Goal: Task Accomplishment & Management: Use online tool/utility

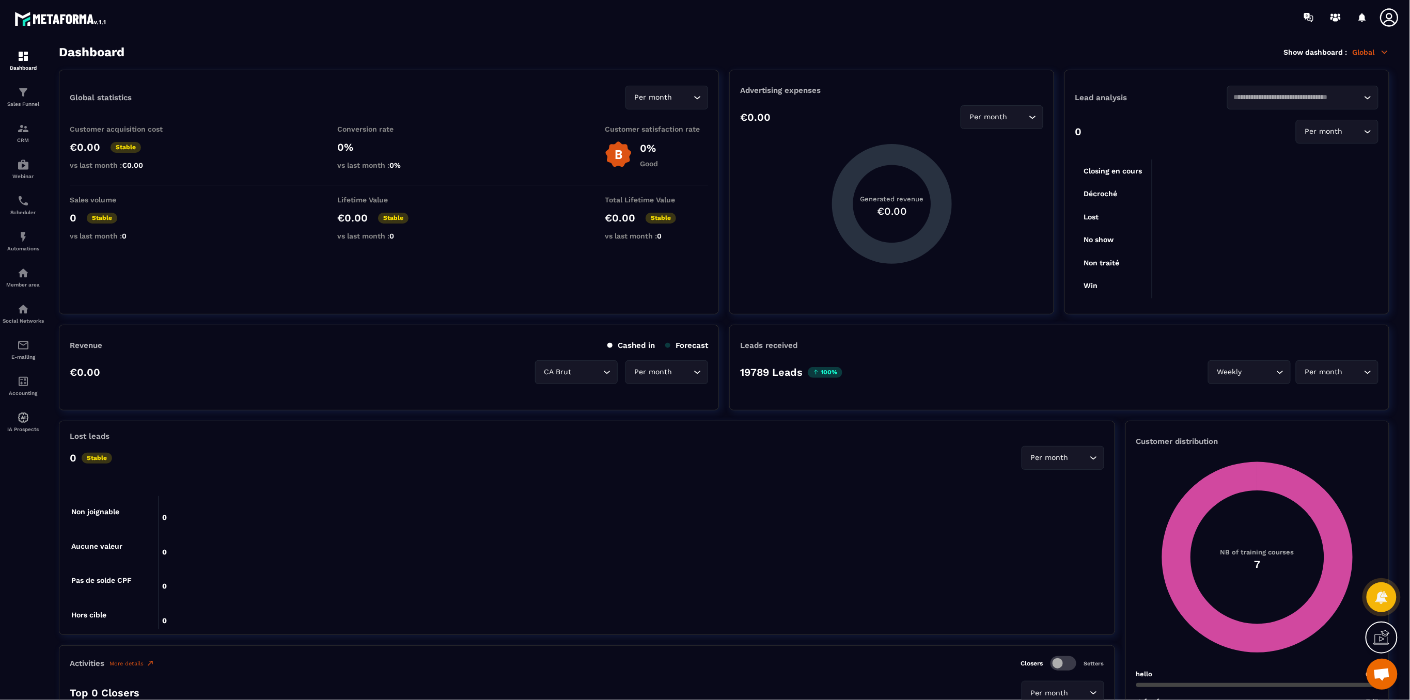
click at [1383, 20] on icon at bounding box center [1389, 17] width 21 height 21
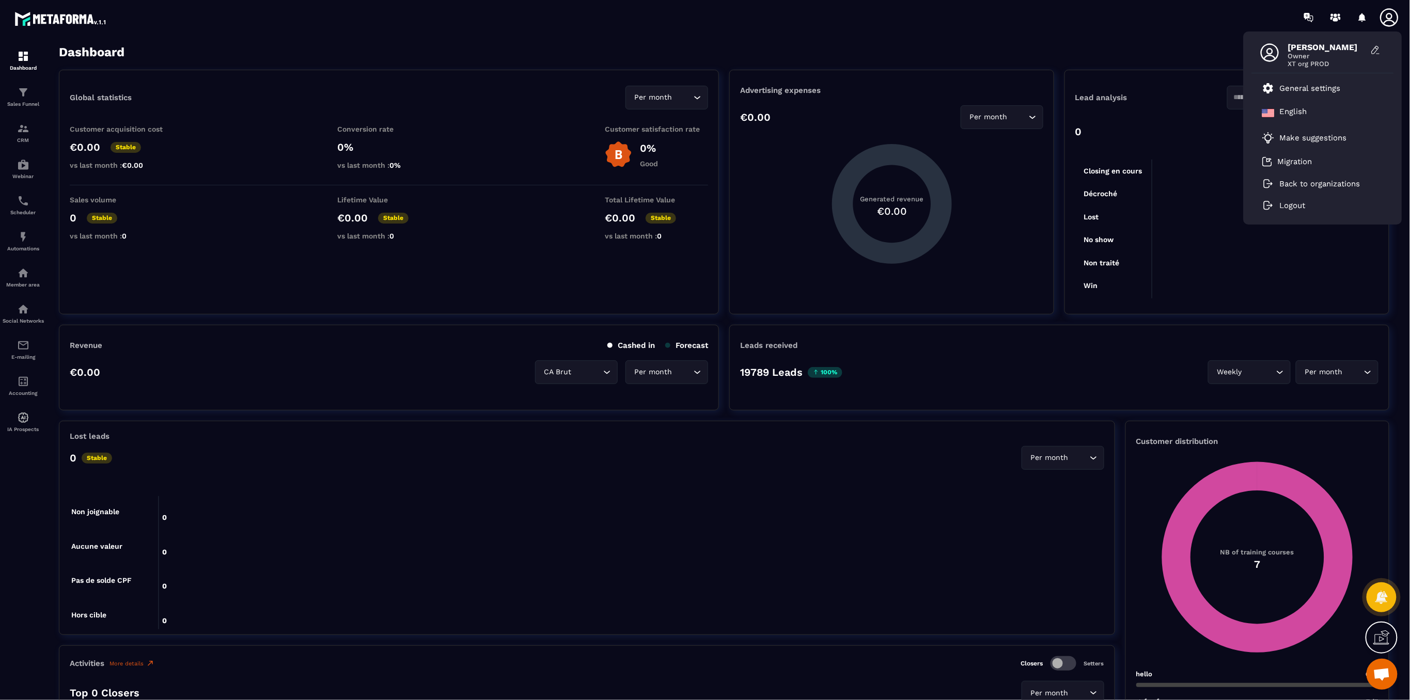
click at [1002, 61] on section "Dashboard Show dashboard : Global Global statistics Per month Loading... Custom…" at bounding box center [724, 373] width 1351 height 656
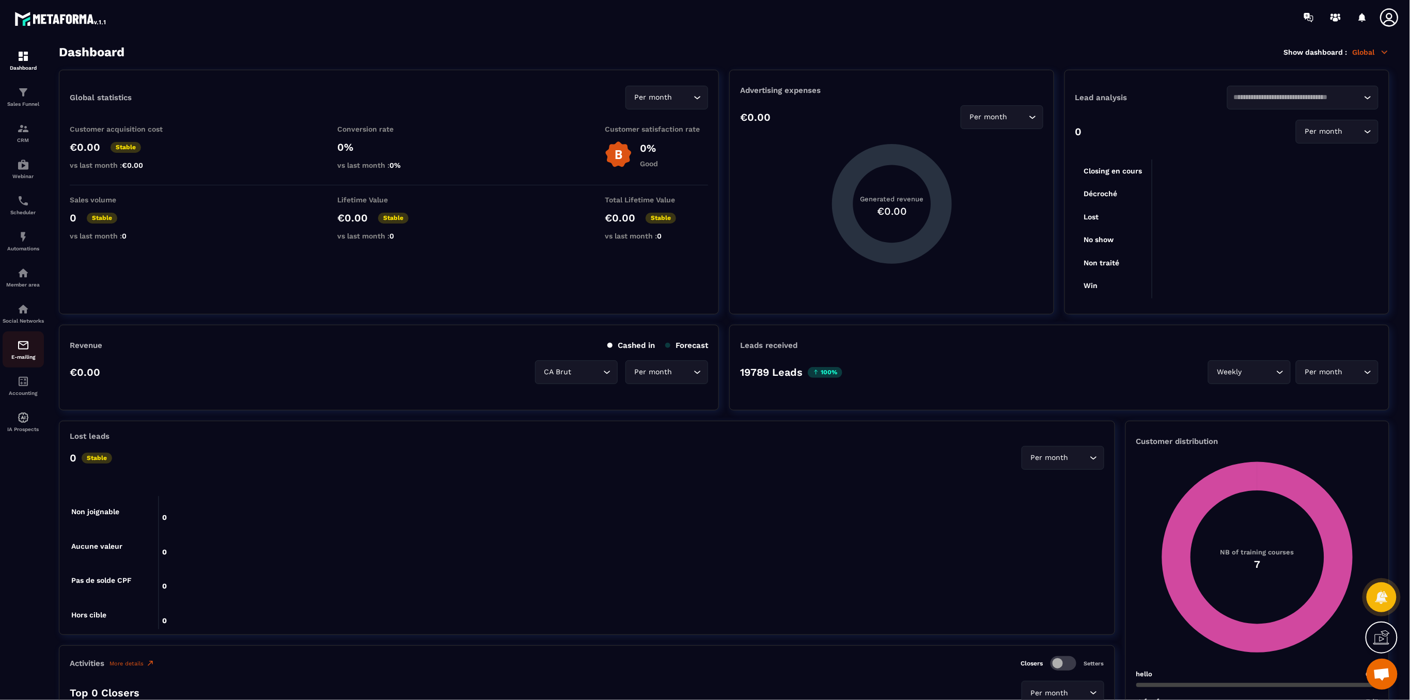
click at [10, 351] on div "E-mailing" at bounding box center [23, 349] width 41 height 21
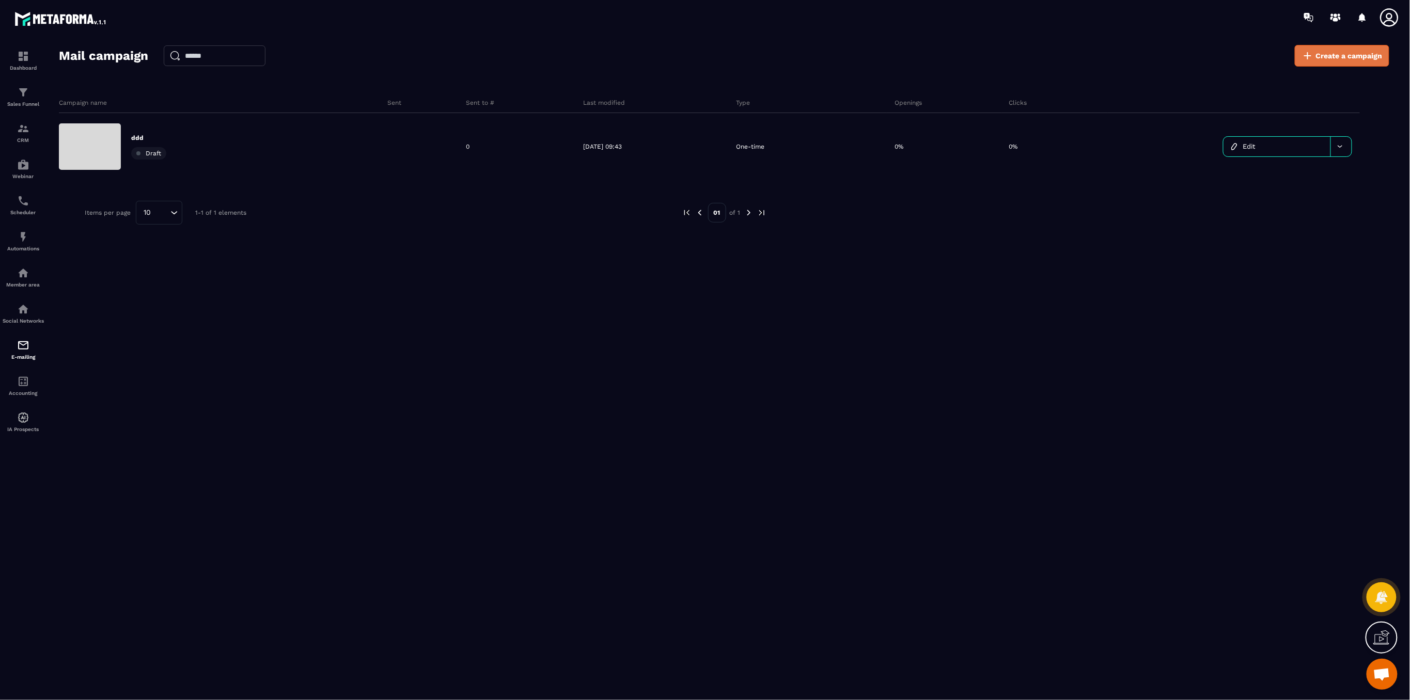
click at [1327, 57] on span "Create a campaign" at bounding box center [1349, 56] width 67 height 10
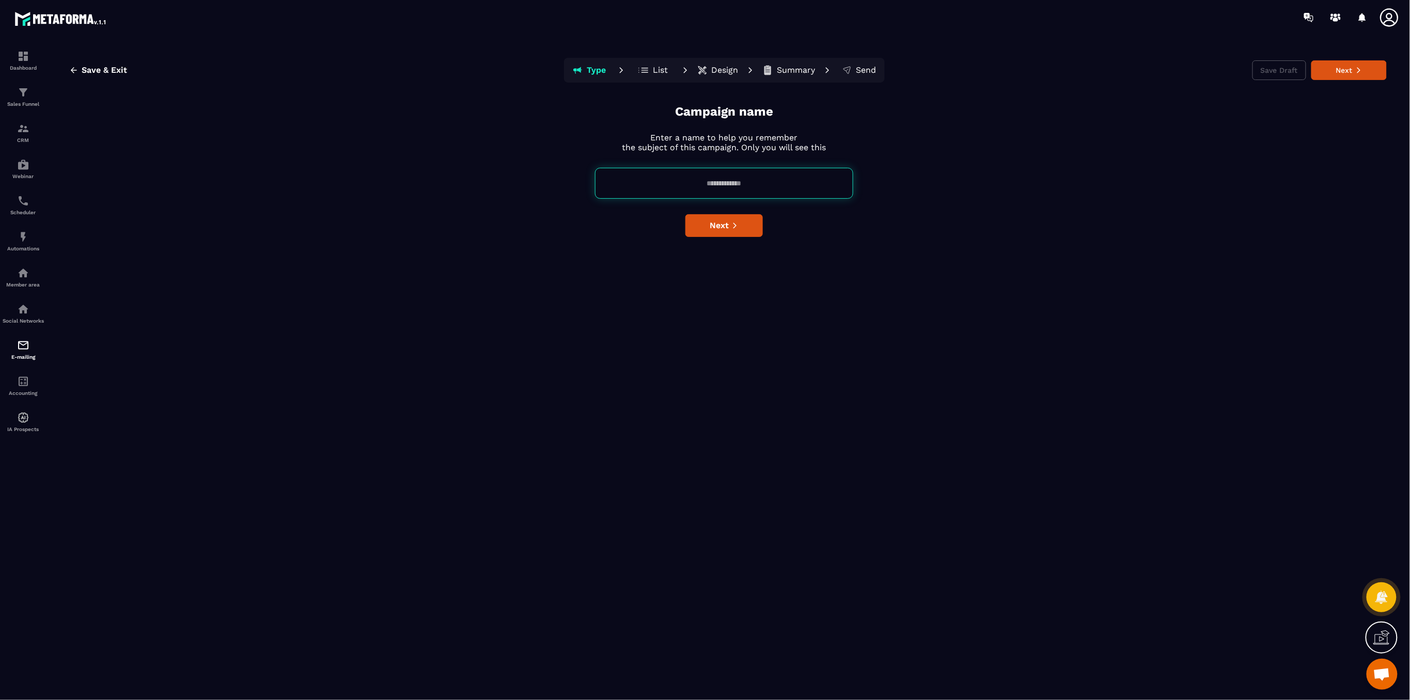
click at [723, 180] on input at bounding box center [724, 183] width 258 height 31
type input "*"
type input "*********"
click at [755, 228] on button "Next" at bounding box center [723, 225] width 77 height 23
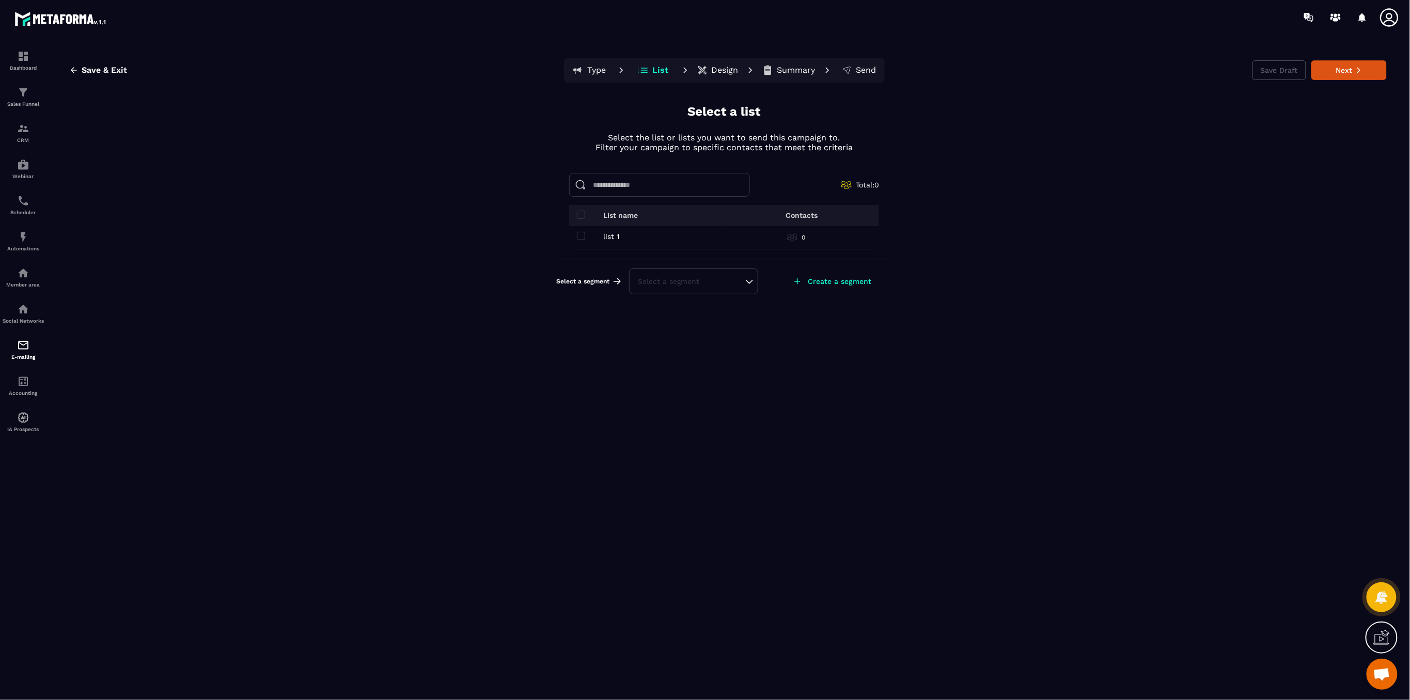
click at [578, 231] on td "list 1 list 1" at bounding box center [654, 237] width 170 height 23
click at [581, 236] on span at bounding box center [581, 236] width 8 height 8
click at [1375, 72] on button "Next" at bounding box center [1349, 70] width 75 height 20
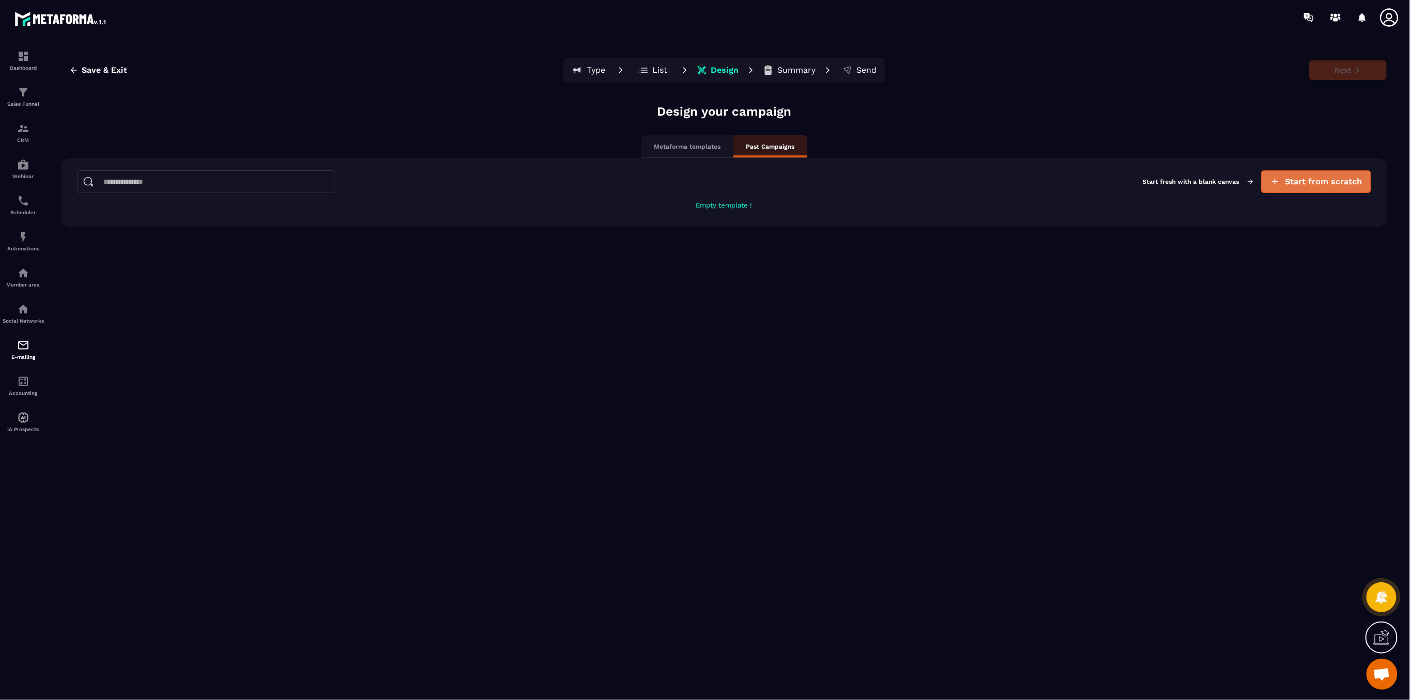
click at [1329, 187] on button "Start from scratch" at bounding box center [1316, 181] width 110 height 23
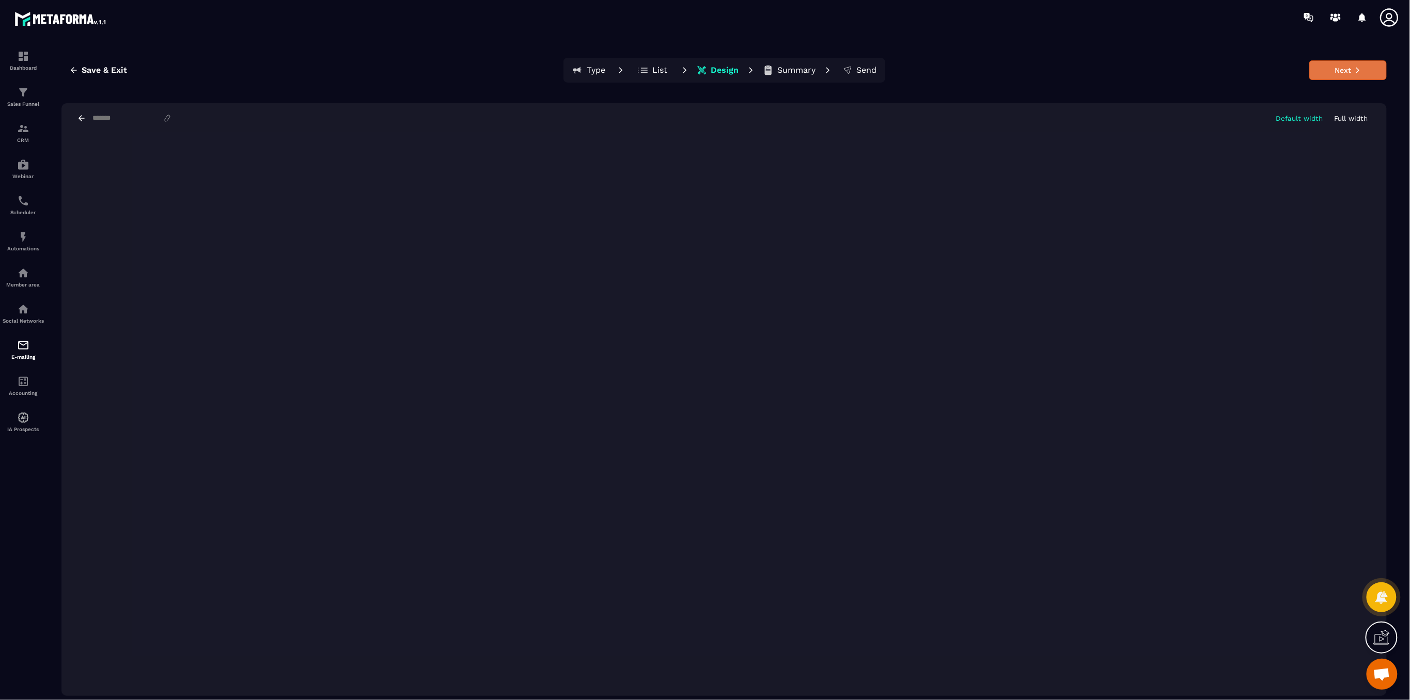
click at [1342, 65] on button "Next" at bounding box center [1347, 70] width 77 height 20
click at [144, 116] on input at bounding box center [126, 118] width 71 height 9
type input "******"
click at [1320, 77] on button "Next" at bounding box center [1347, 70] width 77 height 20
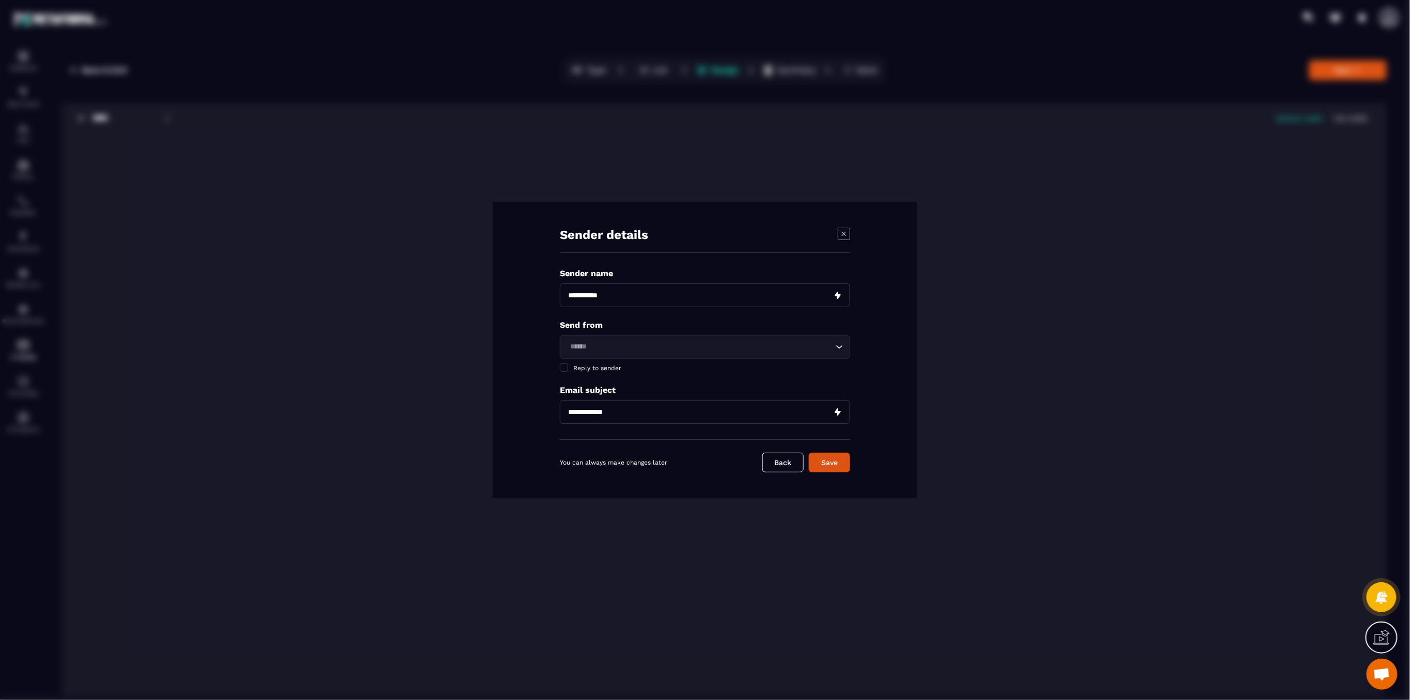
click at [625, 294] on input "Modal window" at bounding box center [705, 296] width 290 height 24
type input "*********"
click at [579, 341] on div "Loading..." at bounding box center [705, 347] width 290 height 24
click at [599, 401] on input "Modal window" at bounding box center [705, 412] width 290 height 24
click at [850, 237] on div "Modal window" at bounding box center [844, 235] width 12 height 14
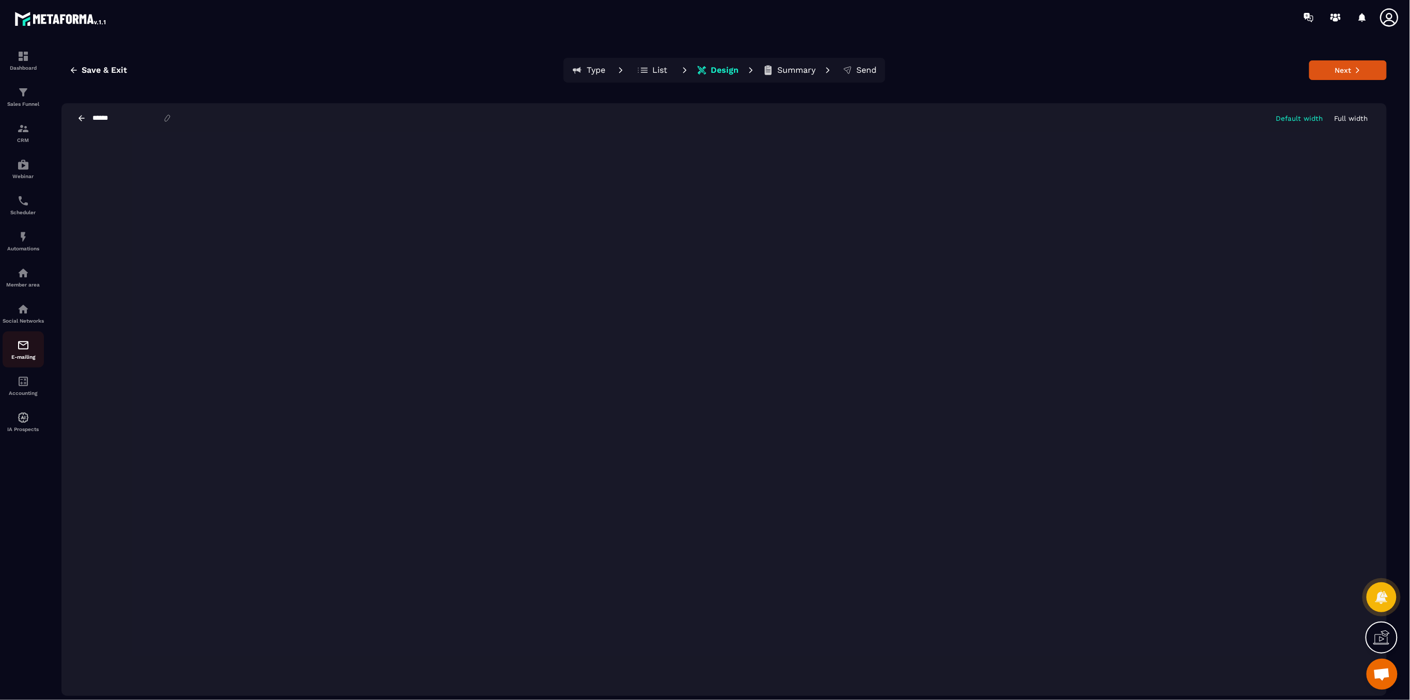
click at [23, 352] on img at bounding box center [23, 345] width 12 height 12
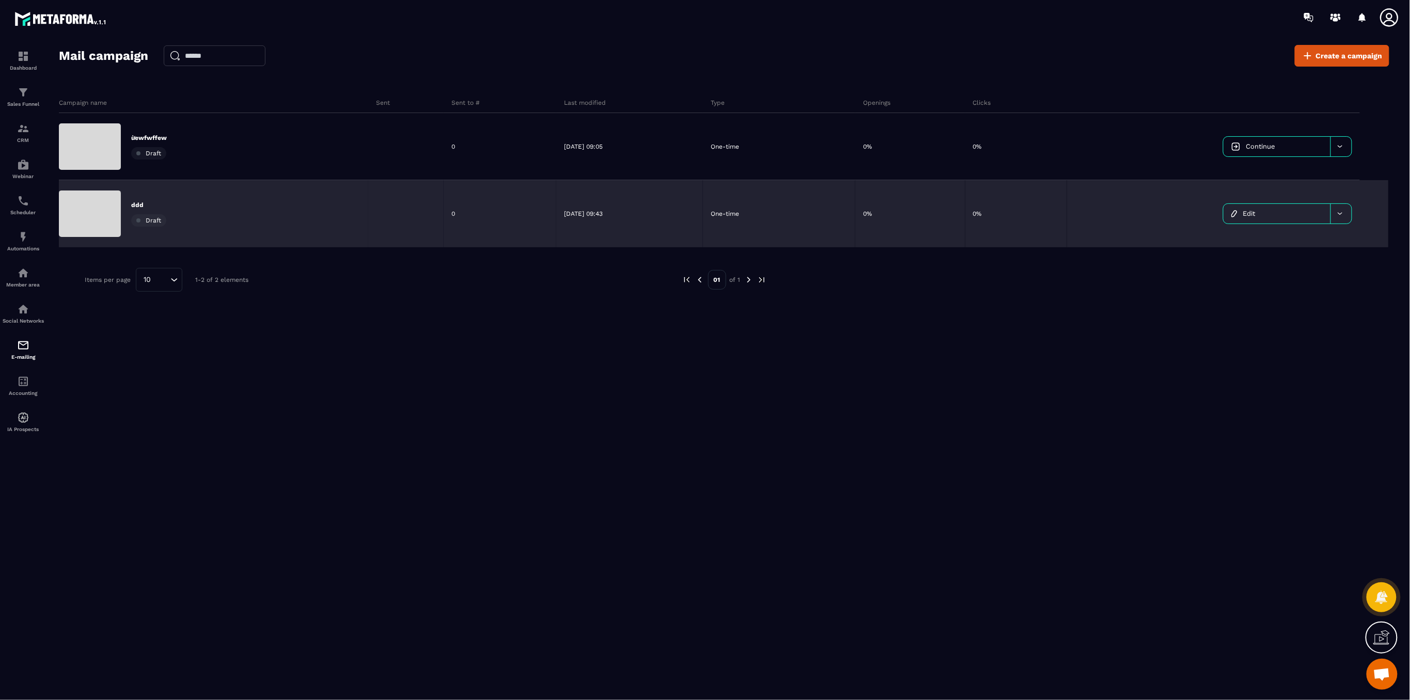
click at [91, 155] on div at bounding box center [90, 146] width 62 height 46
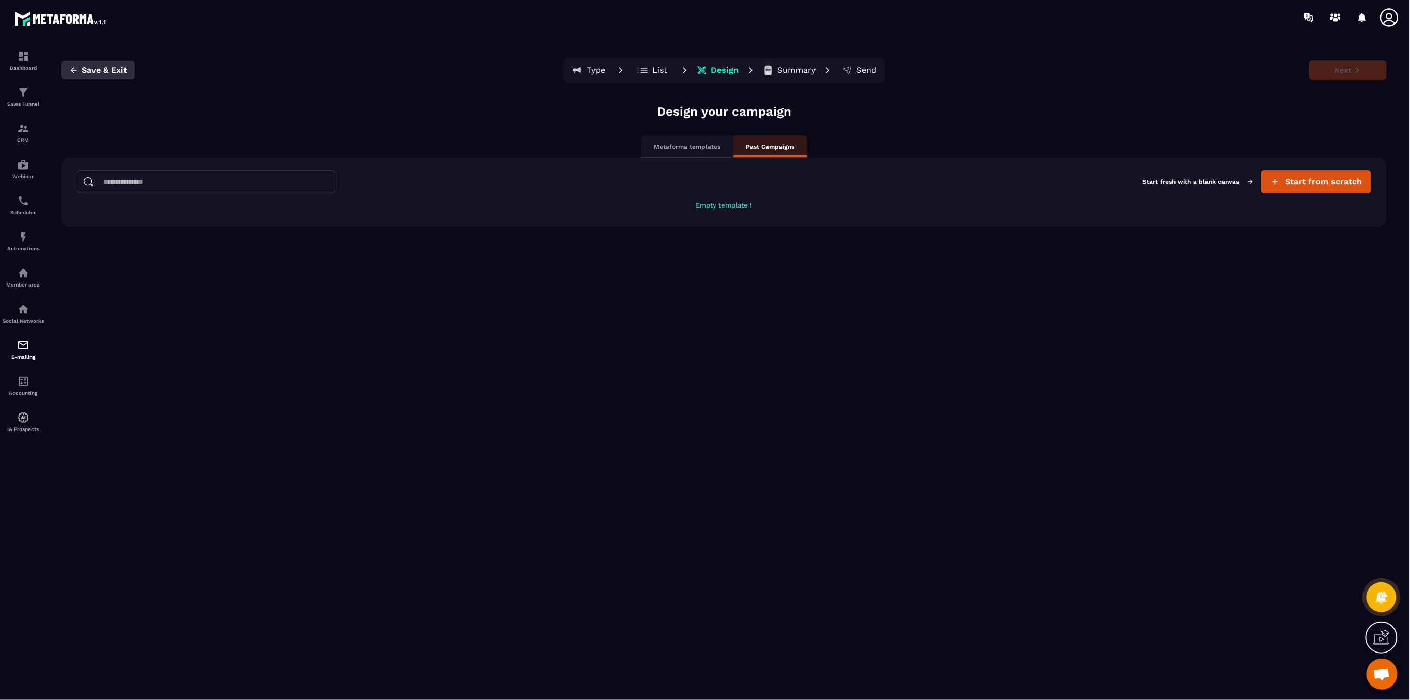
click at [96, 66] on span "Save & Exit" at bounding box center [104, 70] width 45 height 10
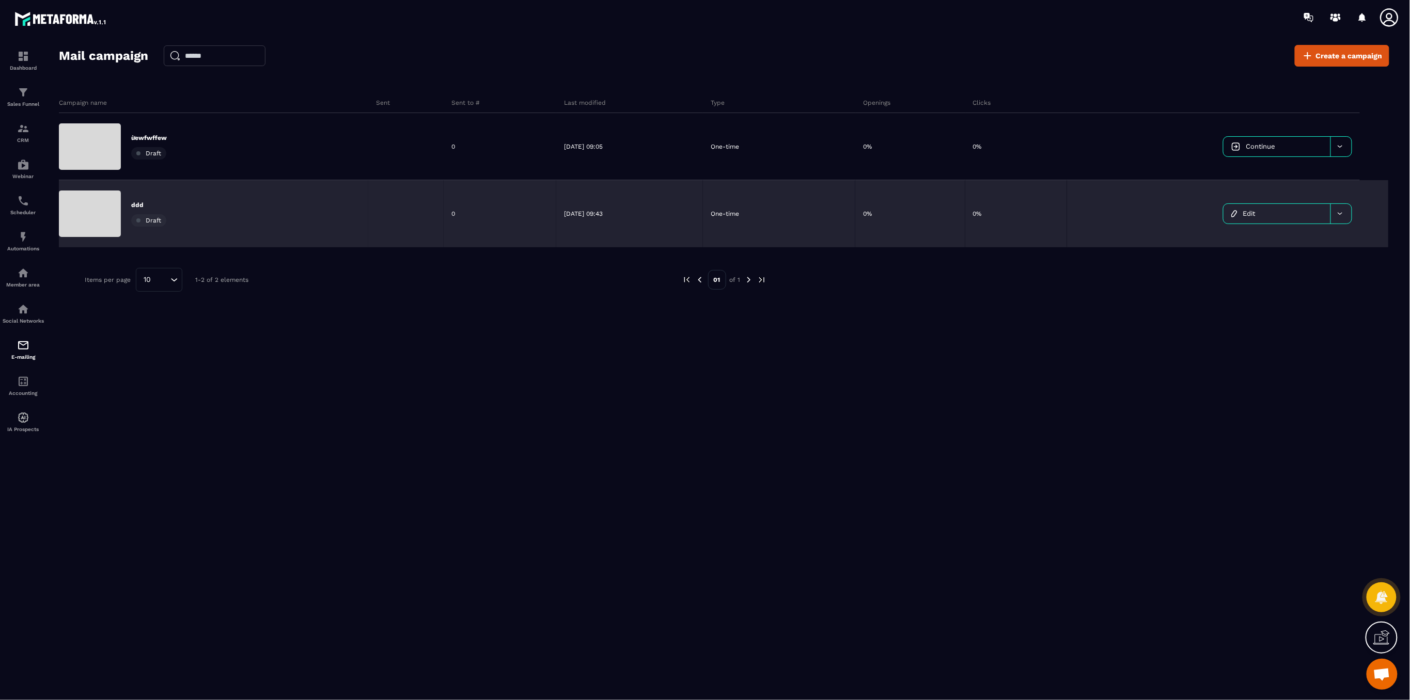
click at [222, 211] on div "ddd Draft" at bounding box center [213, 213] width 309 height 67
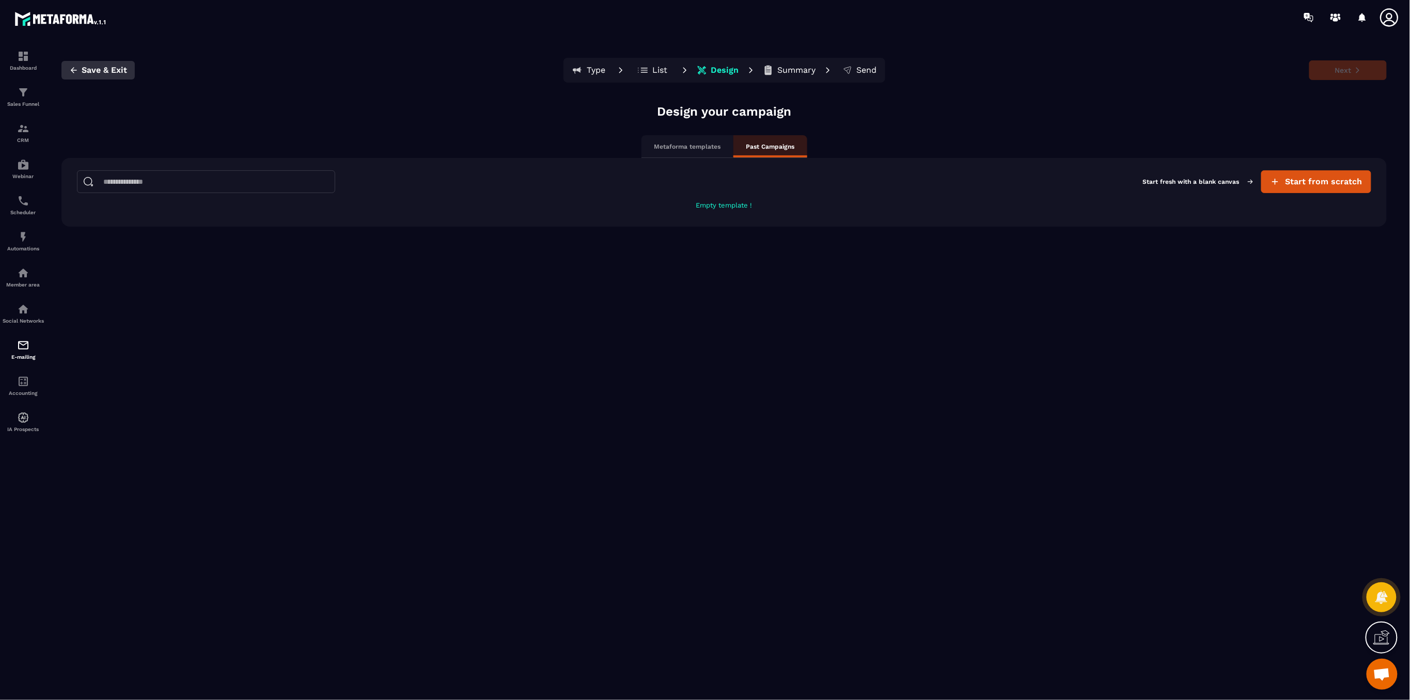
click at [92, 74] on span "Save & Exit" at bounding box center [104, 70] width 45 height 10
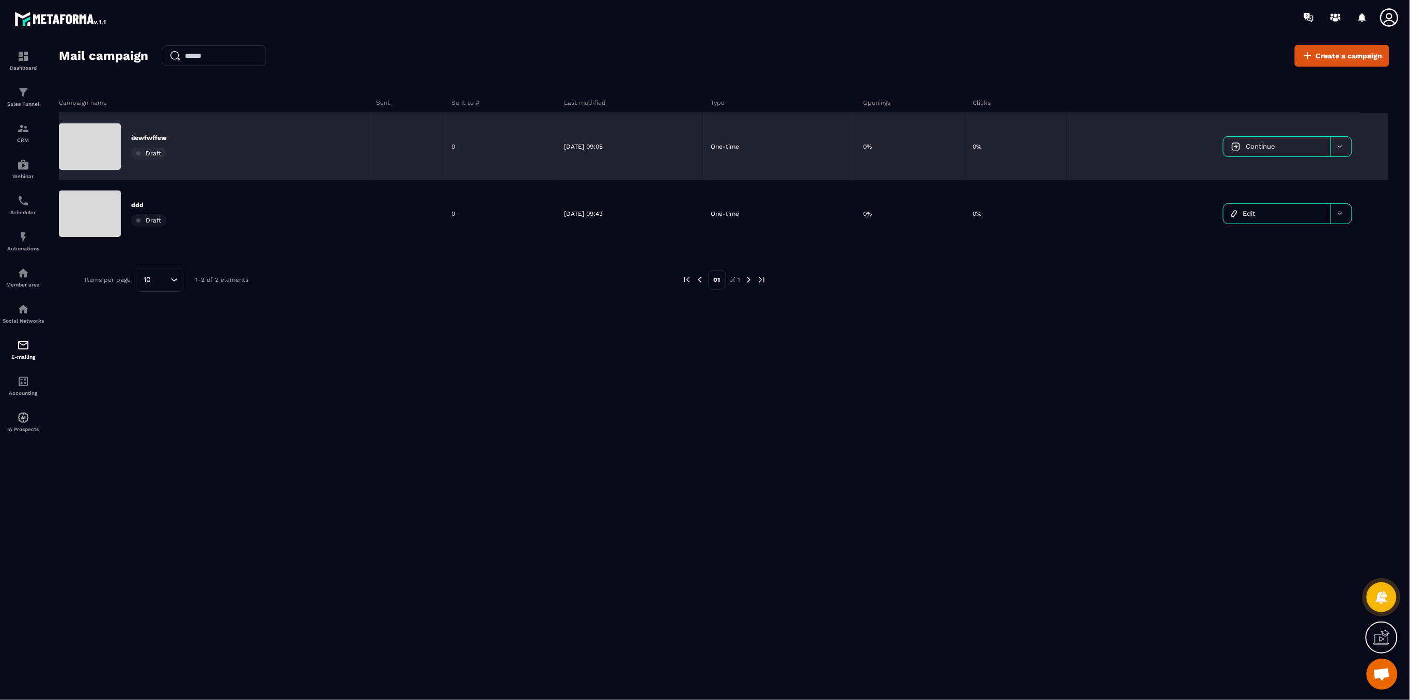
click at [230, 135] on div "ừewfwffew Draft" at bounding box center [213, 146] width 309 height 67
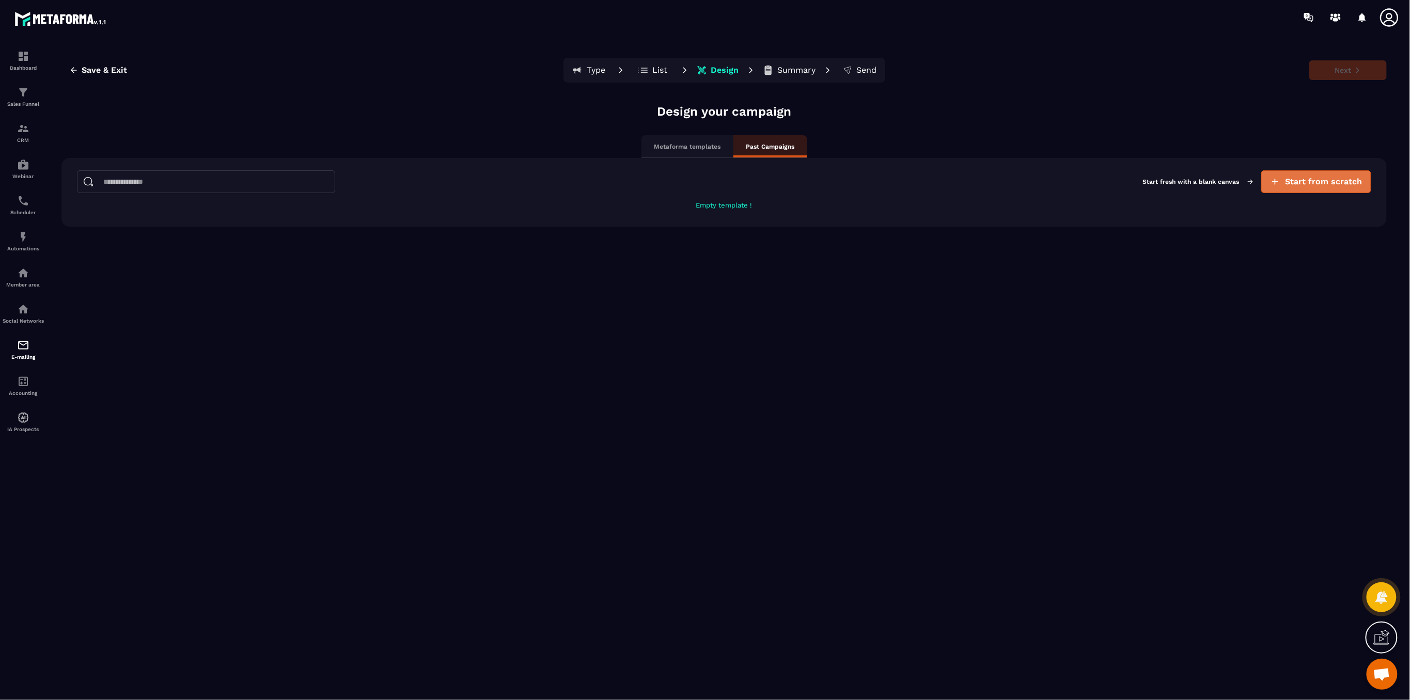
click at [1303, 178] on span "Start from scratch" at bounding box center [1324, 182] width 77 height 10
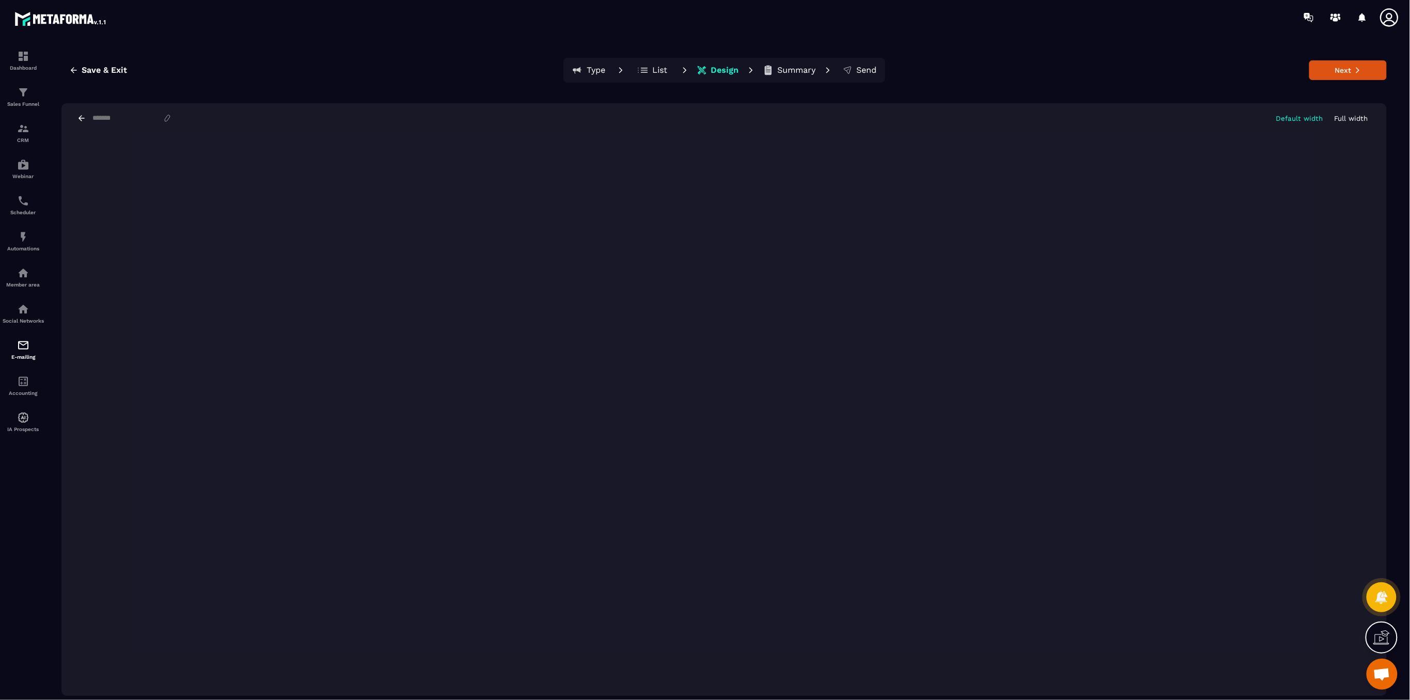
click at [1387, 18] on icon at bounding box center [1389, 17] width 21 height 21
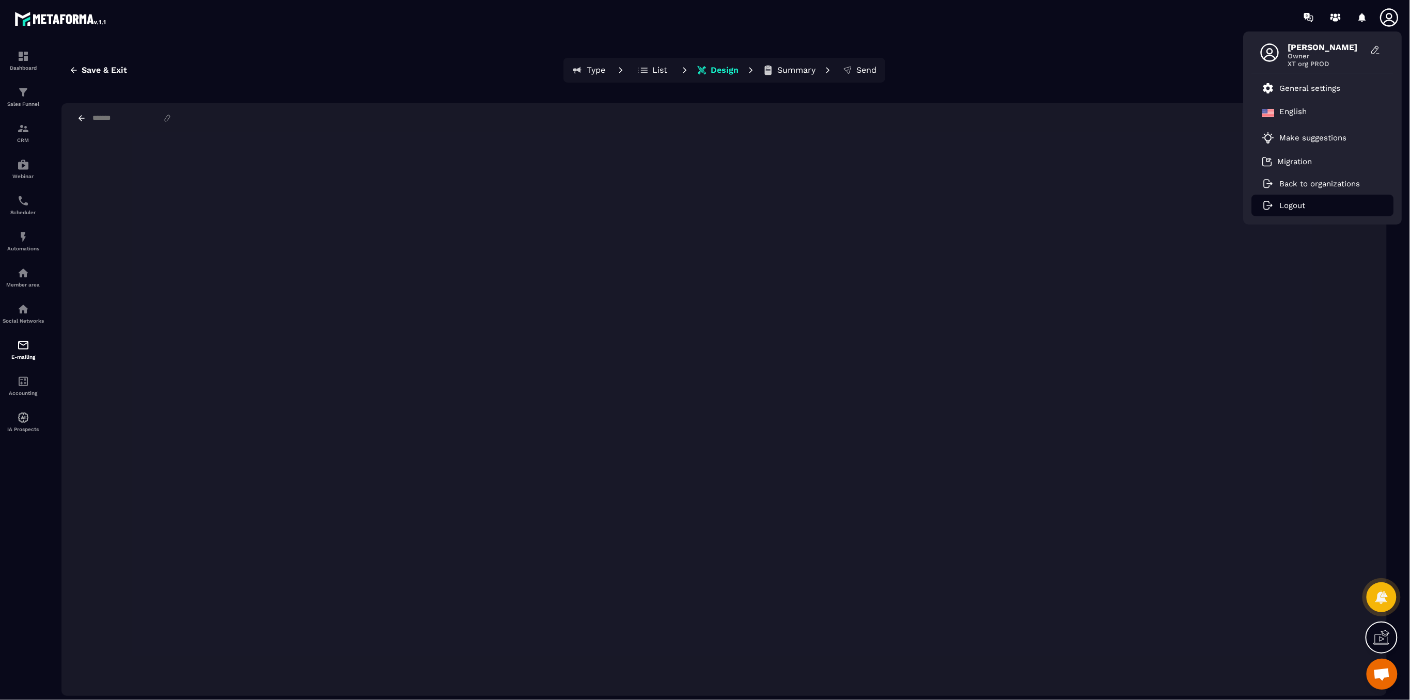
click at [1277, 210] on li "Logout" at bounding box center [1323, 206] width 142 height 22
